Goal: Navigation & Orientation: Find specific page/section

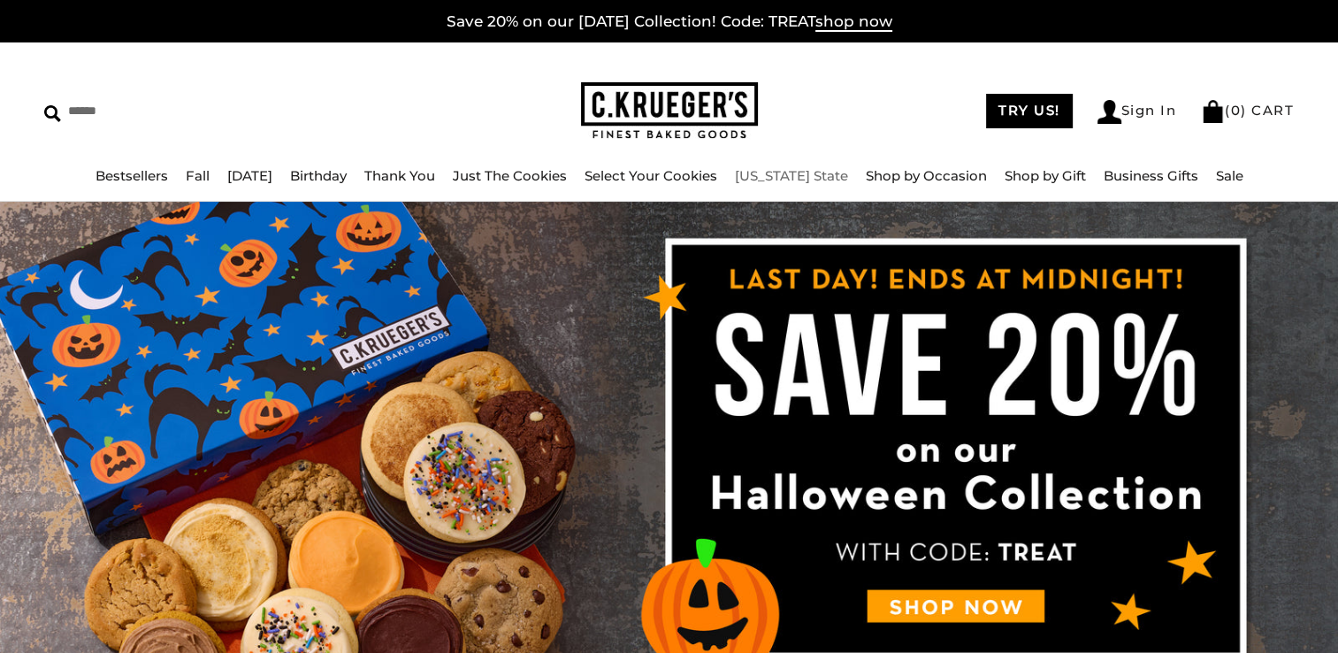
click at [797, 172] on link "[US_STATE] State" at bounding box center [791, 175] width 113 height 17
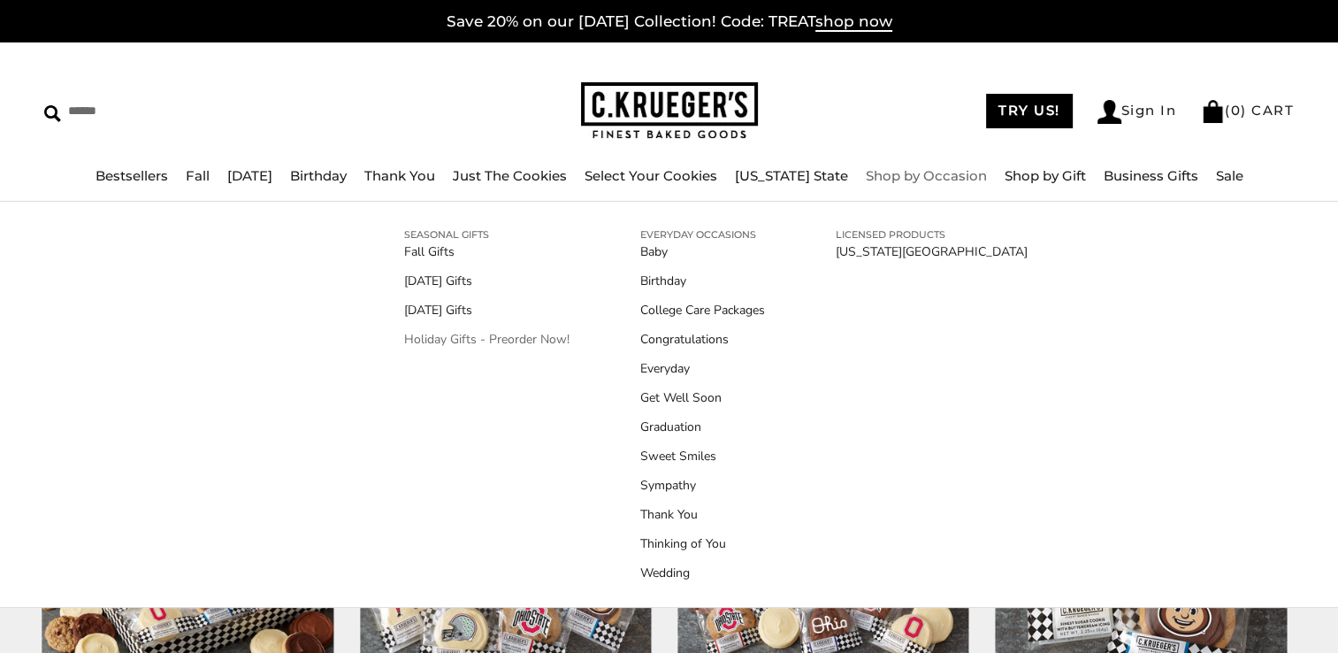
click at [435, 339] on link "Holiday Gifts - Preorder Now!" at bounding box center [486, 339] width 165 height 19
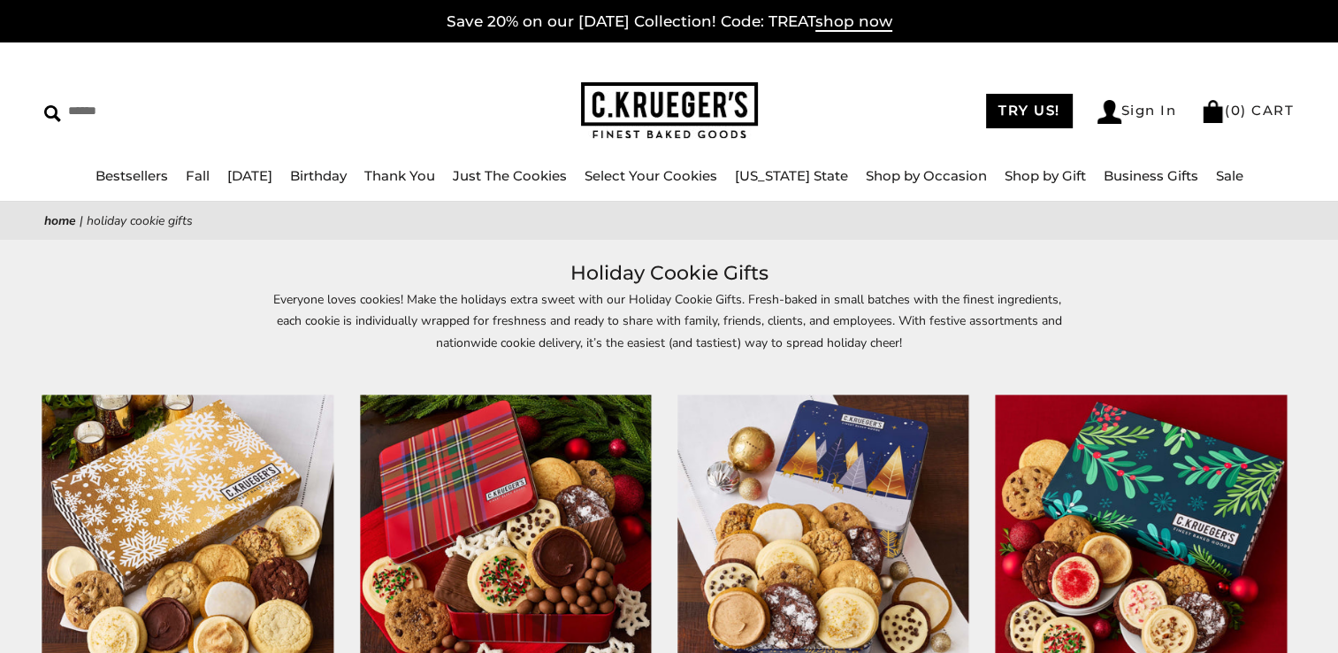
click at [52, 219] on link "Home" at bounding box center [60, 220] width 32 height 17
